Goal: Task Accomplishment & Management: Manage account settings

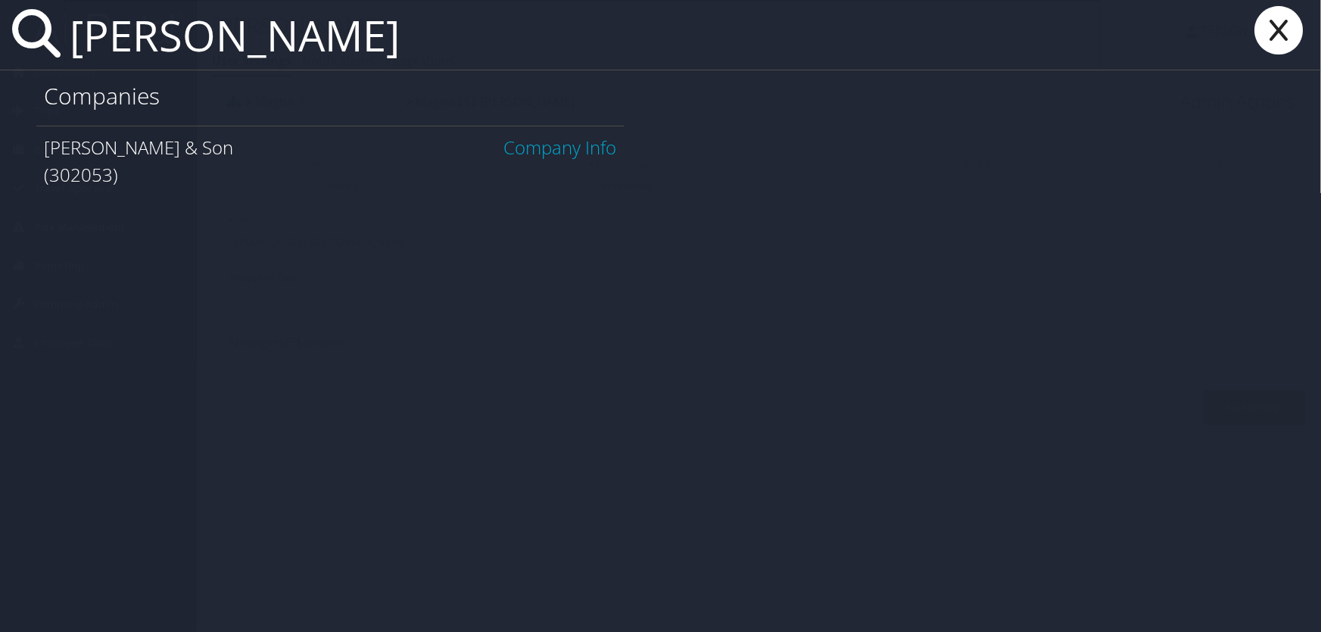
type input "[PERSON_NAME]"
click at [576, 148] on link "Company Info" at bounding box center [560, 147] width 113 height 25
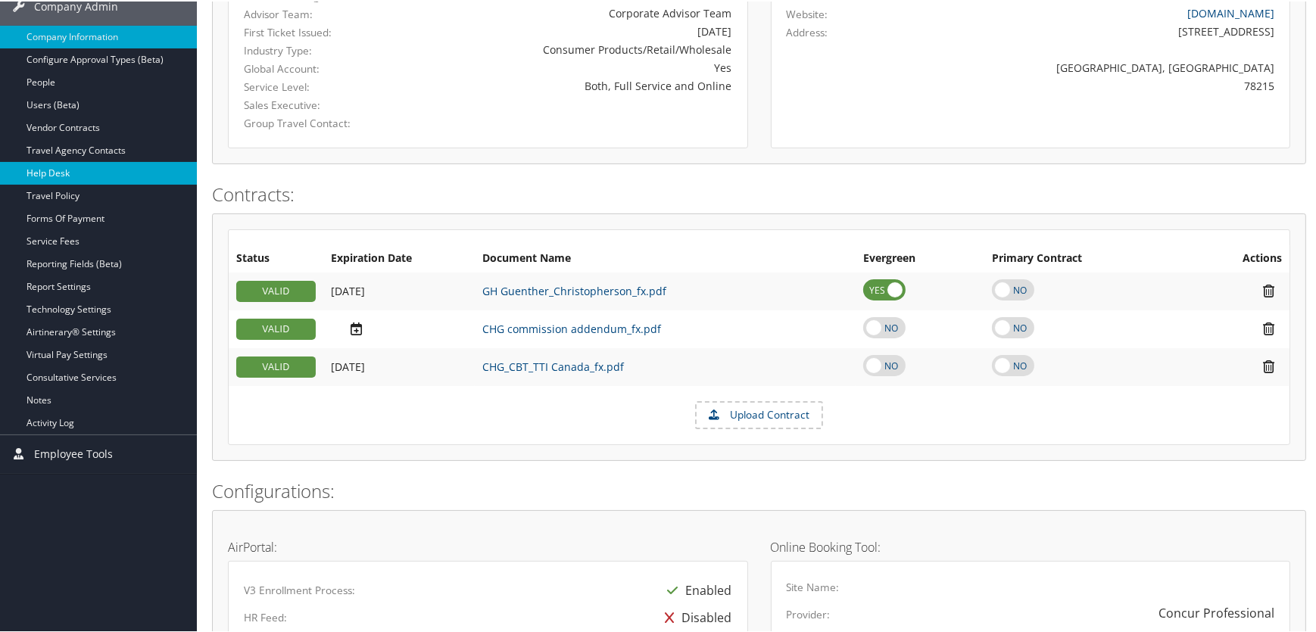
scroll to position [275, 0]
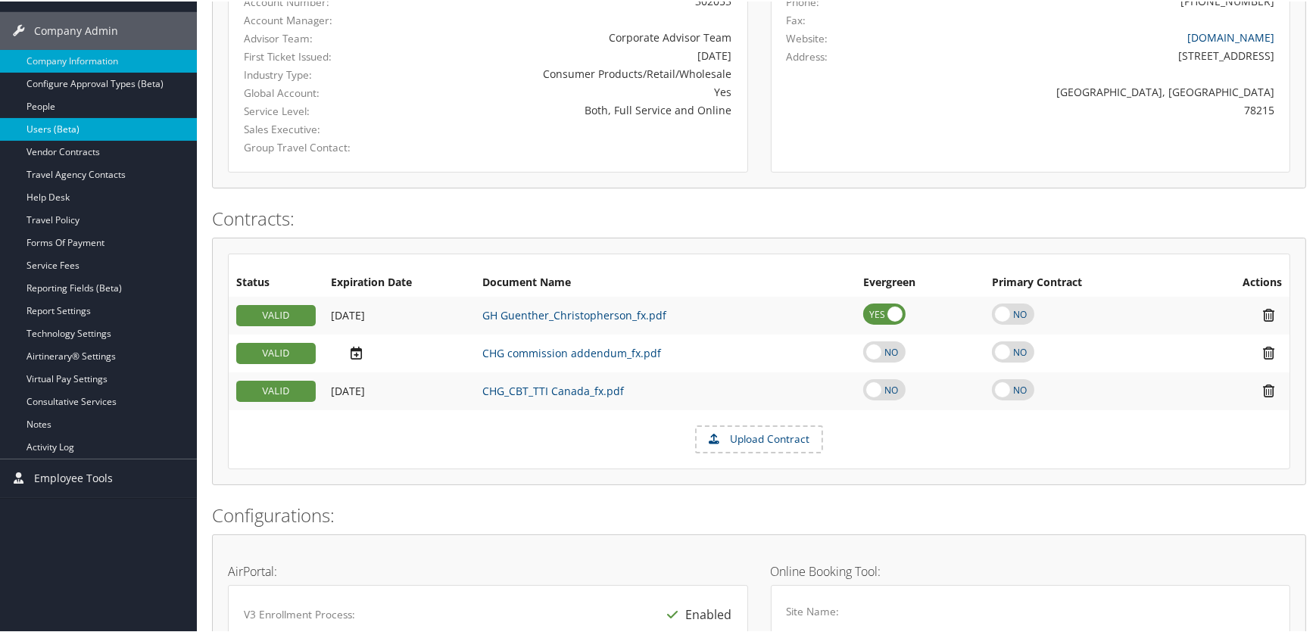
click at [79, 133] on link "Users (Beta)" at bounding box center [98, 128] width 197 height 23
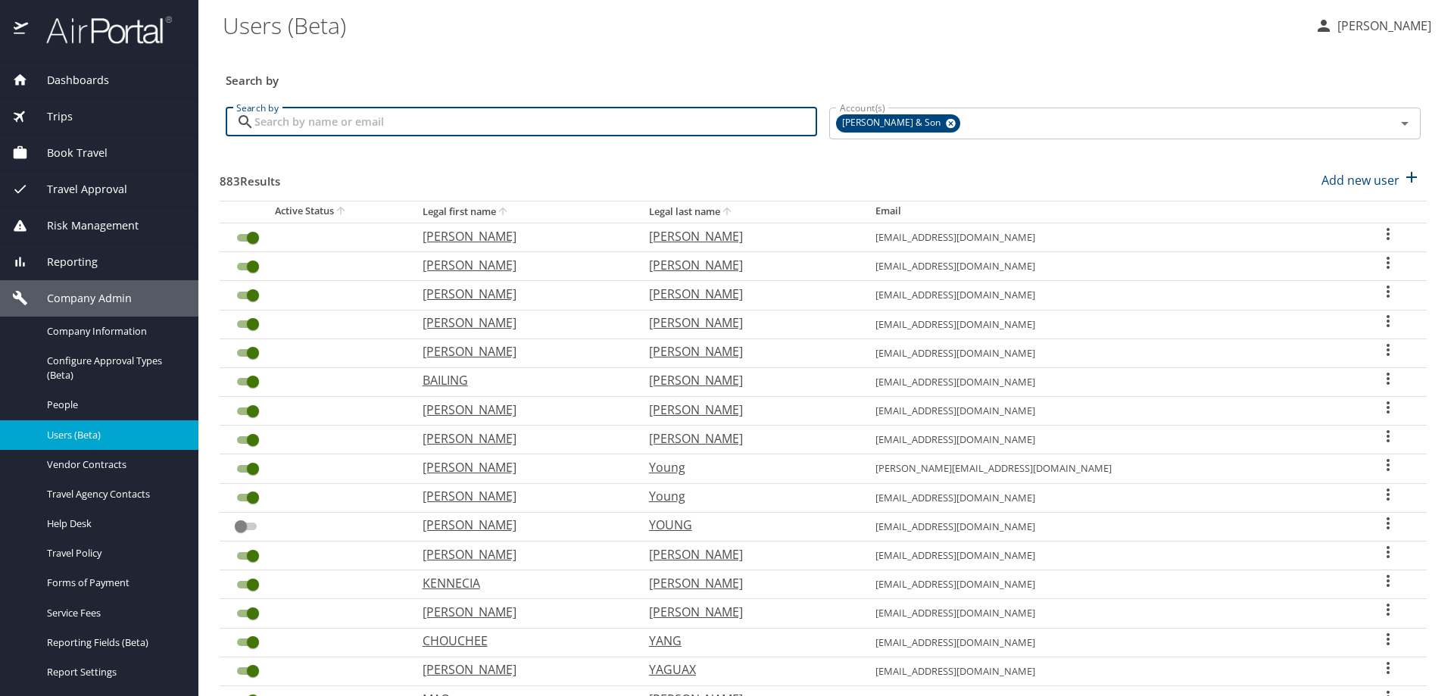
click at [441, 115] on input "Search by" at bounding box center [535, 122] width 563 height 29
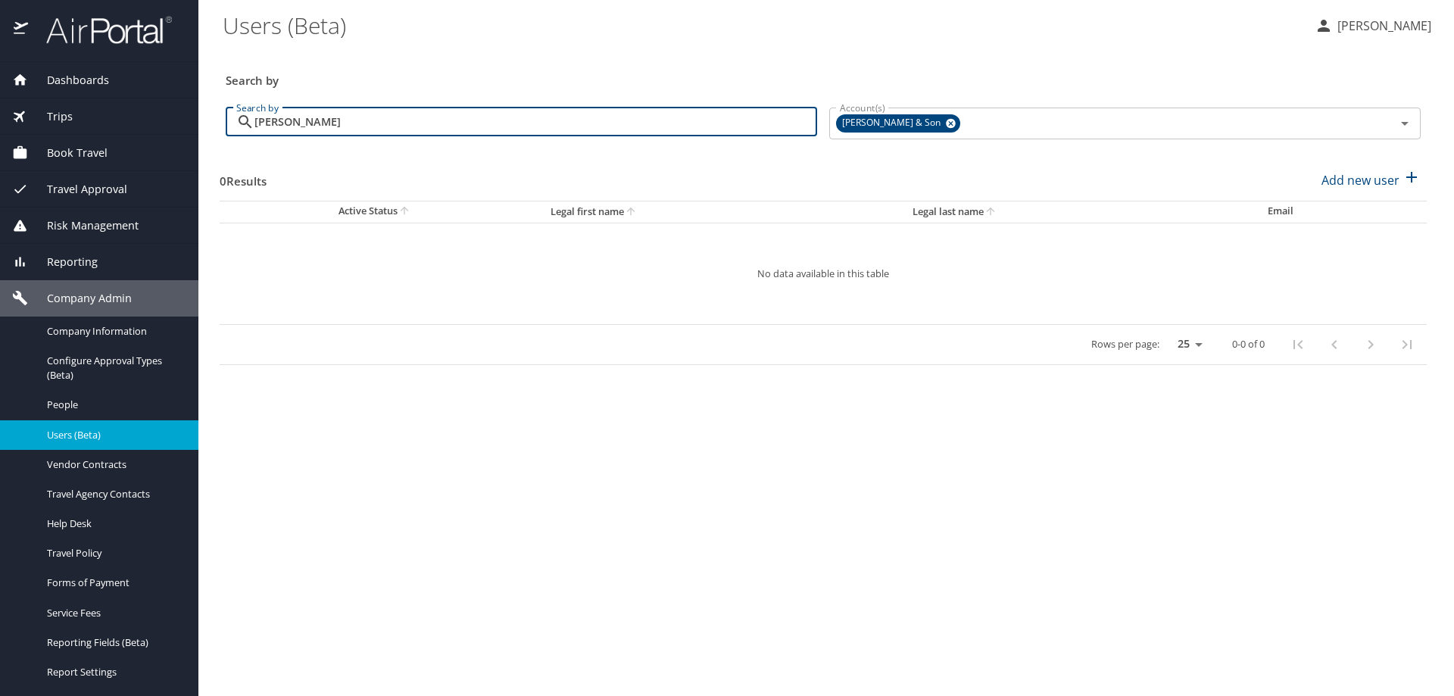
type input "ralph huffman"
